Goal: Find specific page/section: Find specific page/section

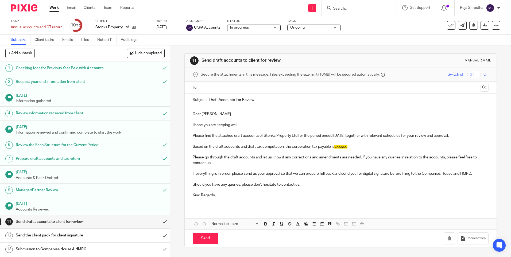
click at [364, 3] on div at bounding box center [358, 8] width 75 height 16
click at [360, 10] on input "Search" at bounding box center [356, 8] width 48 height 5
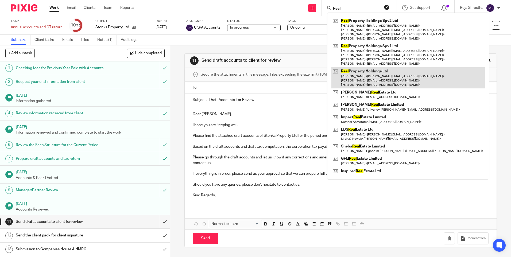
type input "Real"
click at [360, 72] on link at bounding box center [407, 77] width 153 height 21
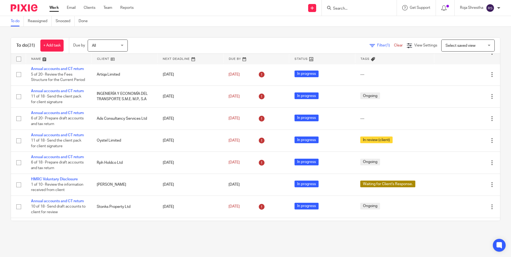
scroll to position [294, 0]
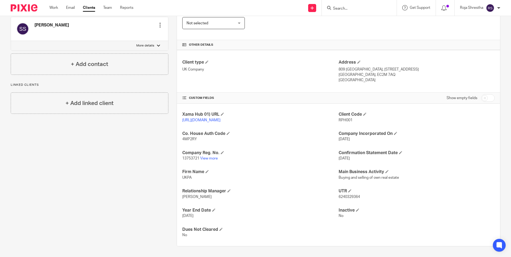
scroll to position [107, 0]
click at [206, 158] on link "View more" at bounding box center [209, 158] width 18 height 4
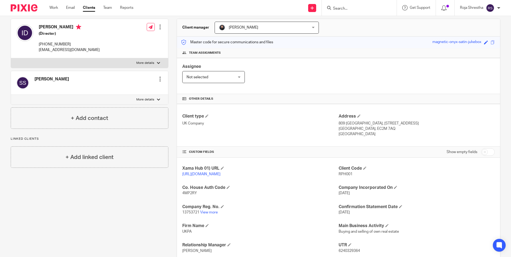
scroll to position [0, 0]
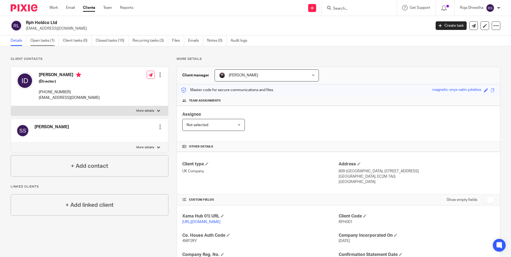
click at [37, 42] on link "Open tasks (1)" at bounding box center [44, 41] width 28 height 10
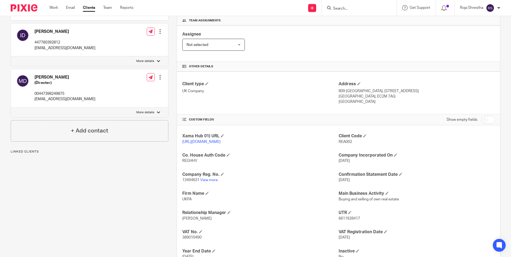
scroll to position [134, 0]
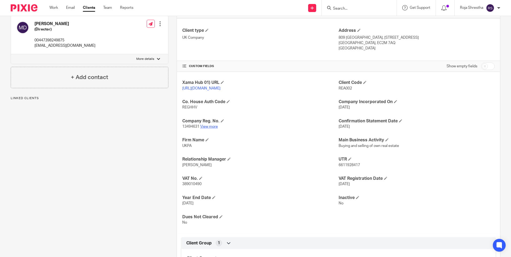
click at [210, 128] on link "View more" at bounding box center [209, 127] width 18 height 4
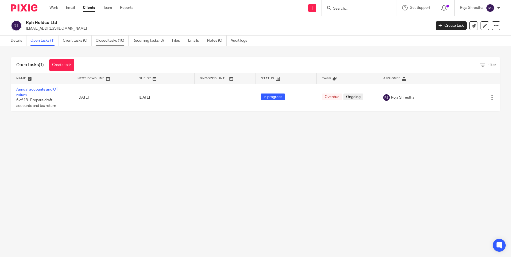
click at [105, 40] on link "Closed tasks (10)" at bounding box center [112, 41] width 33 height 10
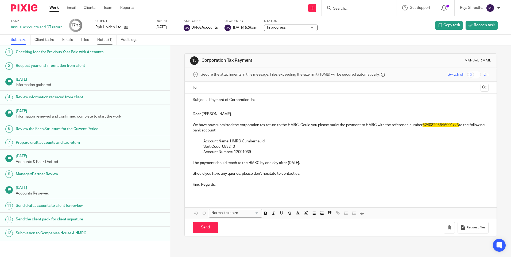
click at [109, 42] on link "Notes (1)" at bounding box center [106, 40] width 19 height 10
